Goal: Information Seeking & Learning: Learn about a topic

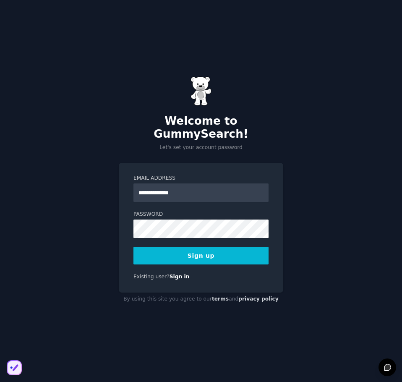
type input "**********"
click at [133, 247] on button "Sign up" at bounding box center [200, 256] width 135 height 18
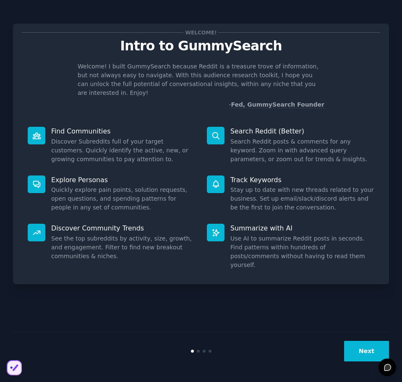
click at [362, 347] on button "Next" at bounding box center [366, 351] width 45 height 21
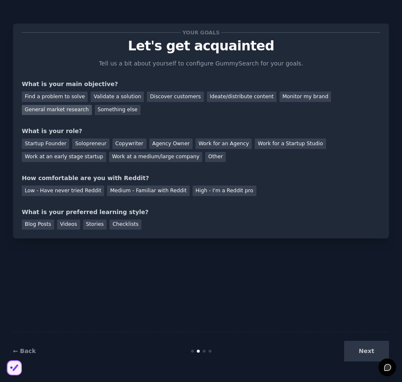
click at [92, 105] on div "General market research" at bounding box center [57, 110] width 70 height 10
click at [36, 141] on div "Startup Founder" at bounding box center [45, 143] width 47 height 10
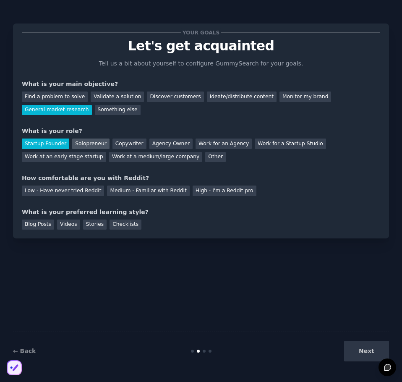
click at [84, 141] on div "Solopreneur" at bounding box center [90, 143] width 37 height 10
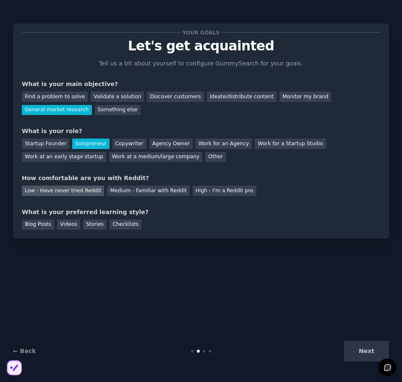
click at [53, 187] on div "Low - Have never tried Reddit" at bounding box center [63, 190] width 82 height 10
click at [116, 223] on div "Checklists" at bounding box center [125, 224] width 32 height 10
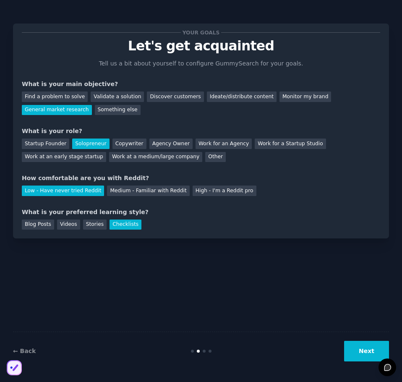
click at [362, 346] on button "Next" at bounding box center [366, 351] width 45 height 21
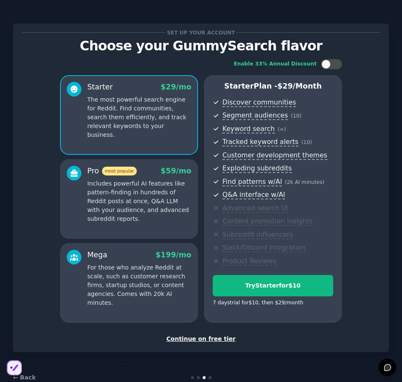
scroll to position [21, 0]
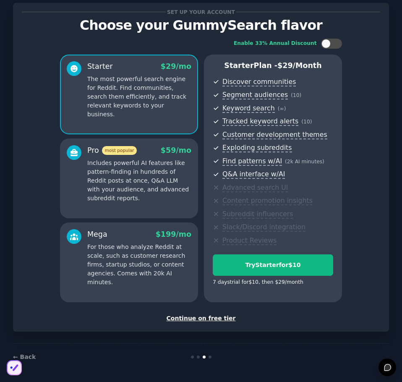
click at [198, 318] on div "Continue on free tier" at bounding box center [201, 318] width 358 height 9
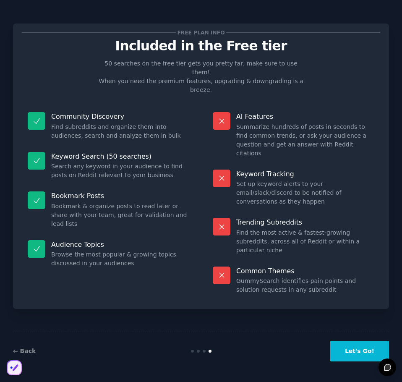
click at [354, 347] on button "Let's Go!" at bounding box center [359, 351] width 59 height 21
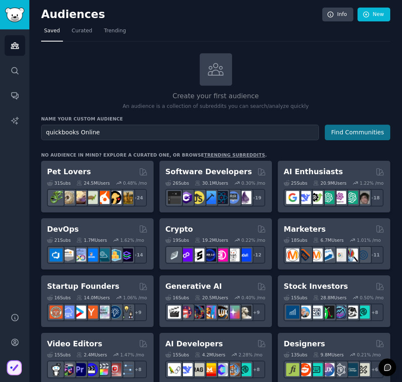
type input "quickbooks Online"
click at [342, 131] on button "Find Communities" at bounding box center [357, 133] width 65 height 16
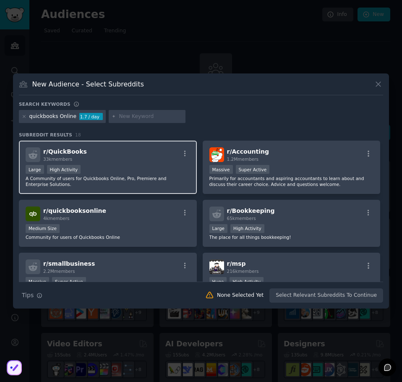
click at [84, 159] on div "r/ QuickBooks 33k members" at bounding box center [108, 154] width 164 height 15
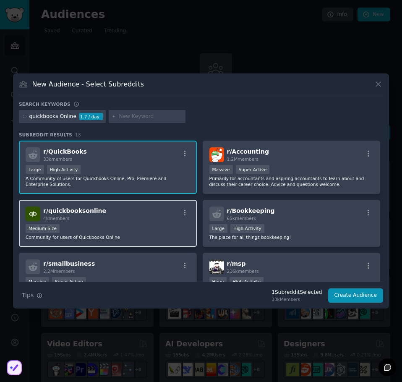
click at [83, 218] on div "4k members" at bounding box center [74, 218] width 63 height 6
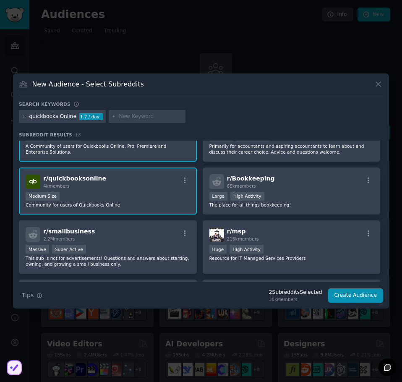
scroll to position [84, 0]
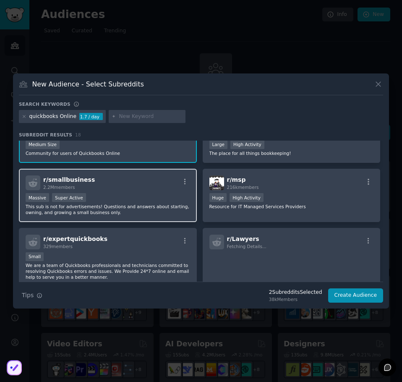
click at [109, 198] on div "Massive Super Active" at bounding box center [108, 198] width 164 height 10
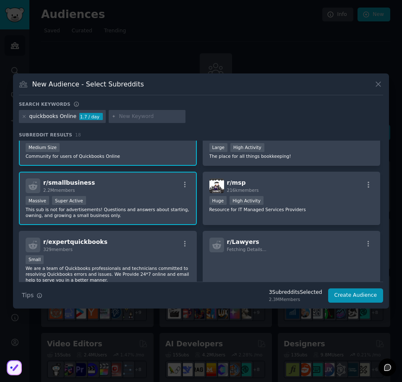
scroll to position [0, 0]
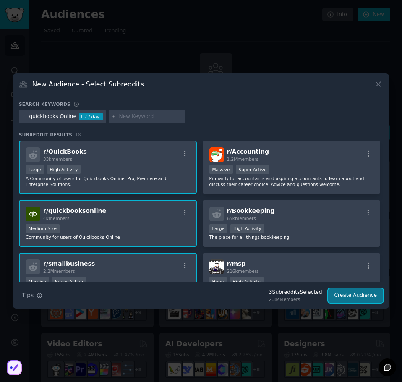
click at [358, 292] on button "Create Audience" at bounding box center [355, 295] width 55 height 14
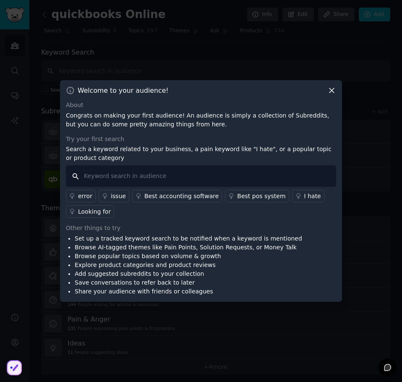
click at [84, 174] on input "text" at bounding box center [201, 175] width 270 height 21
type input "beginners"
click at [74, 175] on input "beginners" at bounding box center [201, 175] width 270 height 21
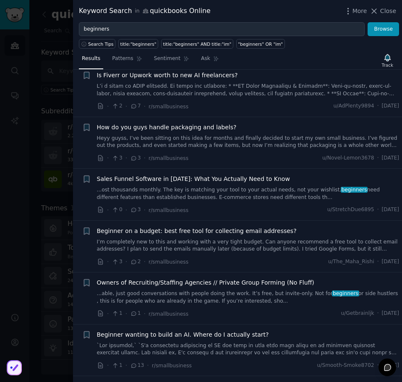
scroll to position [713, 0]
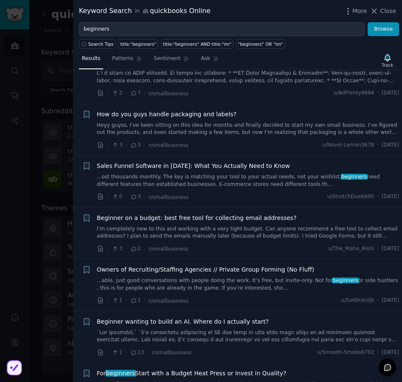
click at [151, 214] on span "Beginner on a budget: best free tool for collecting email addresses?" at bounding box center [197, 218] width 200 height 9
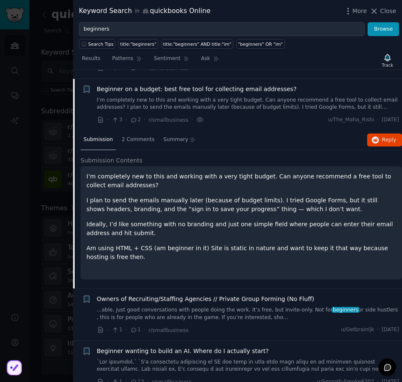
scroll to position [800, 0]
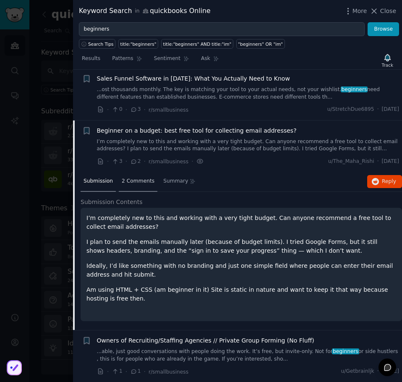
click at [135, 177] on span "2 Comments" at bounding box center [138, 181] width 33 height 8
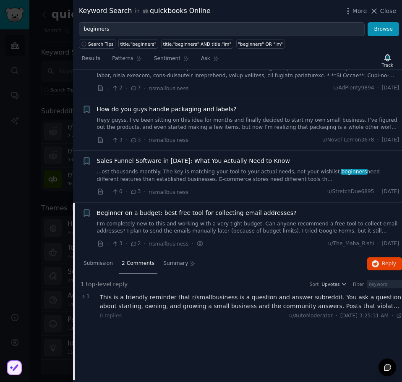
scroll to position [716, 0]
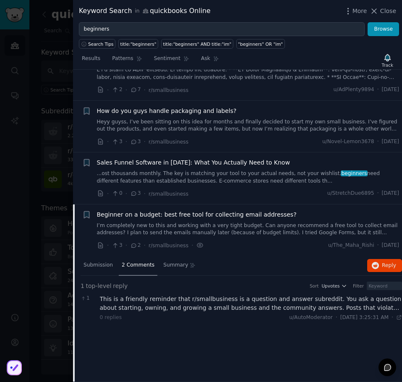
click at [224, 281] on div "1 top-level reply Sort Upvotes Filter" at bounding box center [241, 287] width 321 height 12
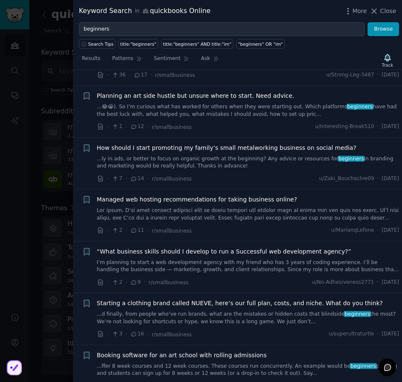
scroll to position [1262, 0]
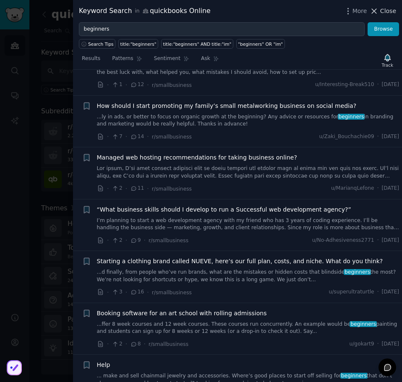
click at [385, 13] on span "Close" at bounding box center [388, 11] width 16 height 9
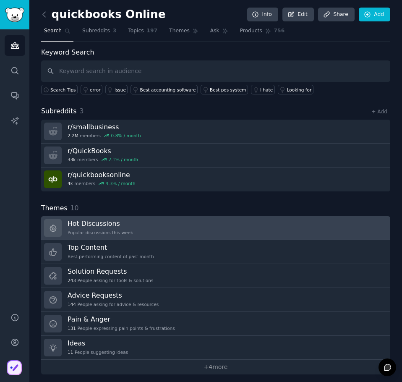
click at [91, 222] on h3 "Hot Discussions" at bounding box center [100, 223] width 65 height 9
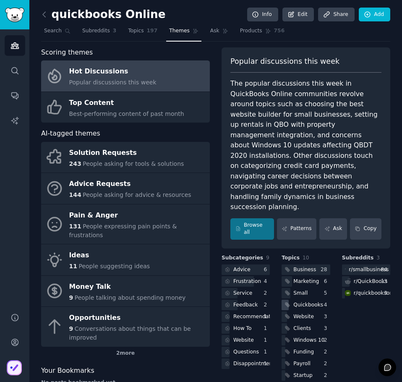
click at [312, 301] on div "Quickbooks" at bounding box center [308, 305] width 30 height 8
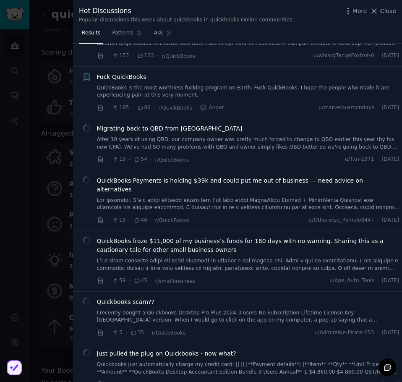
scroll to position [84, 0]
